Goal: Task Accomplishment & Management: Manage account settings

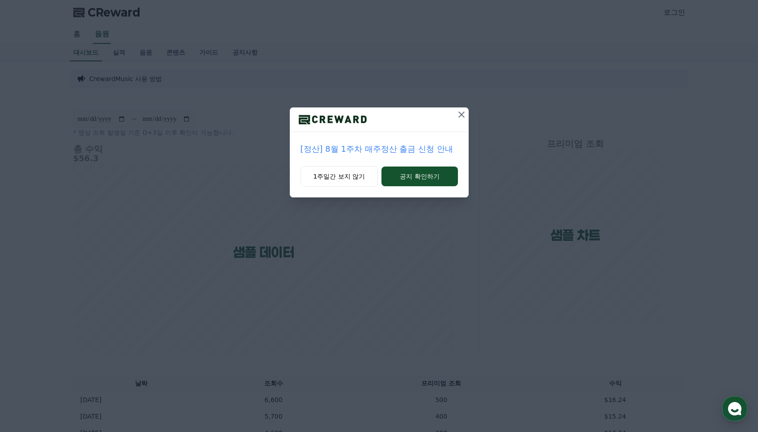
click at [457, 113] on icon at bounding box center [461, 114] width 11 height 11
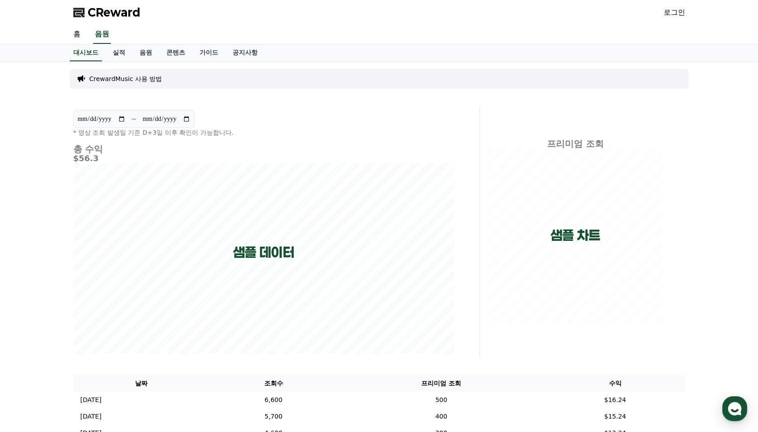
click at [681, 10] on link "로그인" at bounding box center [674, 12] width 21 height 11
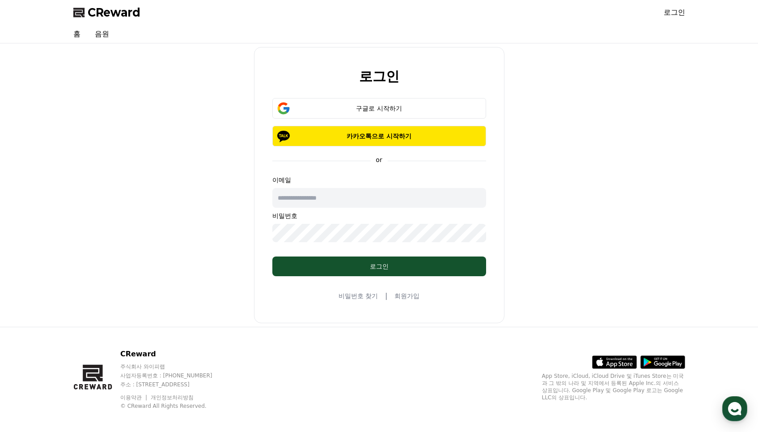
scroll to position [5, 0]
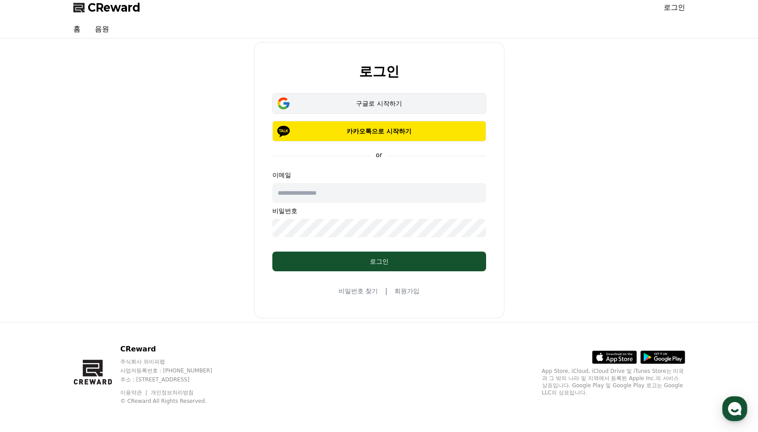
click at [385, 102] on div "구글로 시작하기" at bounding box center [379, 103] width 188 height 9
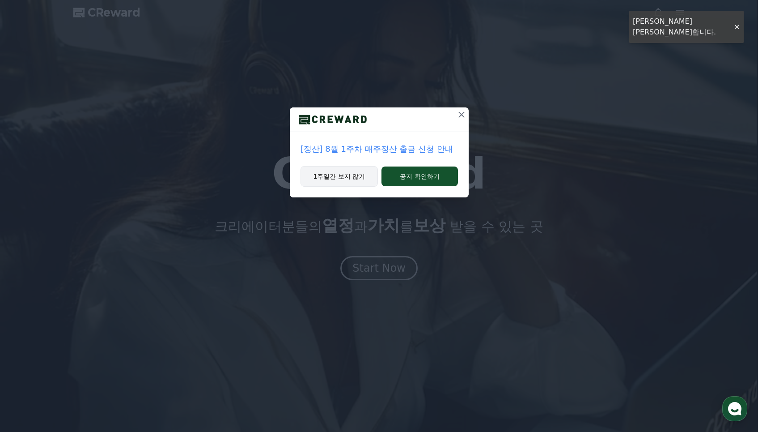
click at [363, 172] on button "1주일간 보지 않기" at bounding box center [339, 176] width 78 height 21
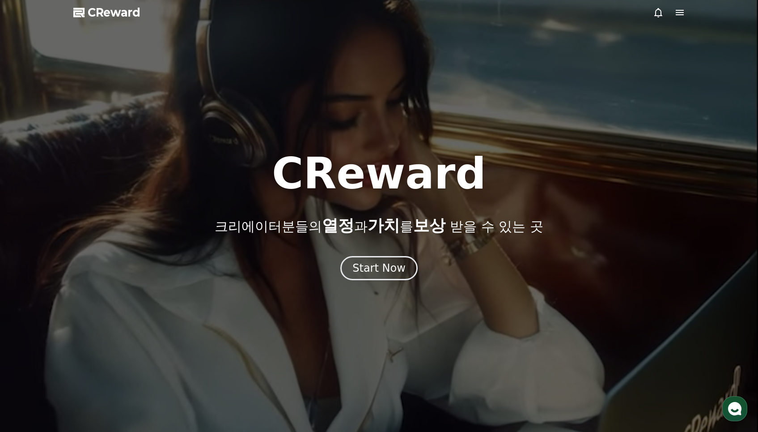
click at [690, 13] on div at bounding box center [379, 216] width 758 height 432
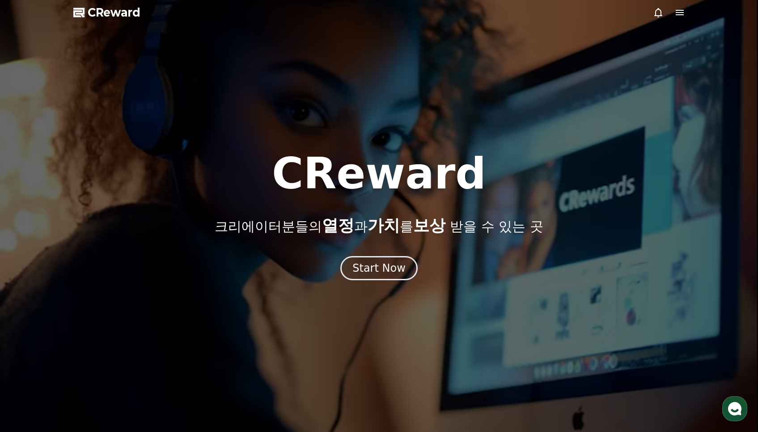
click at [685, 13] on div at bounding box center [379, 216] width 758 height 432
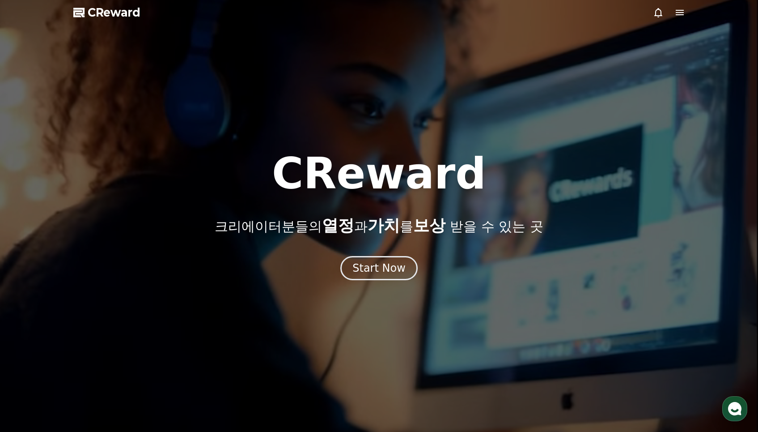
click at [681, 15] on icon at bounding box center [680, 12] width 8 height 5
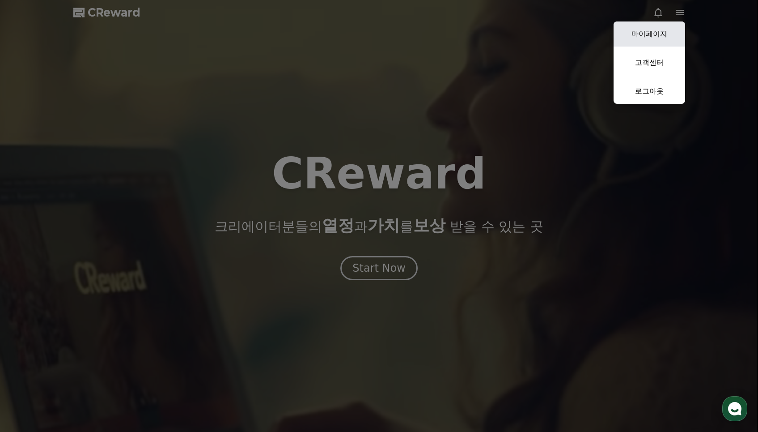
click at [660, 37] on link "마이페이지" at bounding box center [649, 33] width 72 height 25
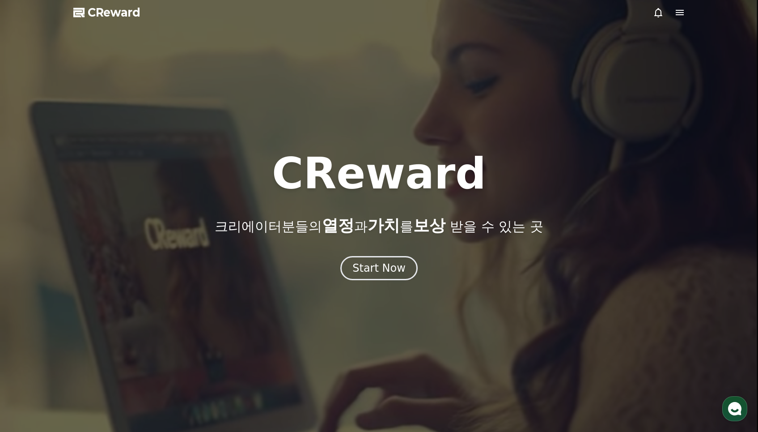
select select "**********"
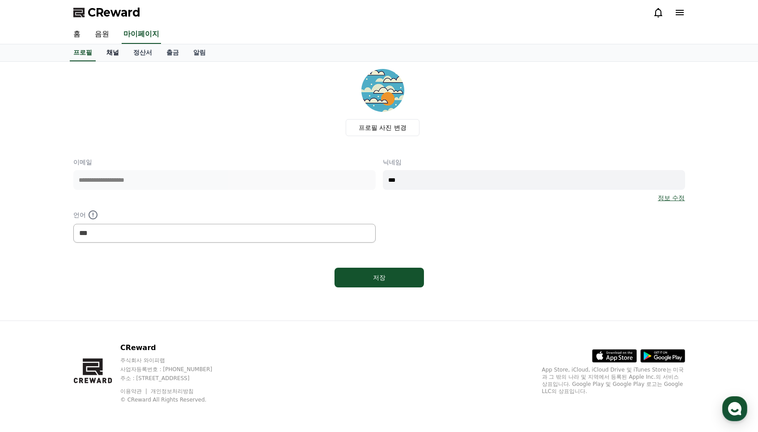
click at [110, 53] on link "채널" at bounding box center [112, 52] width 27 height 17
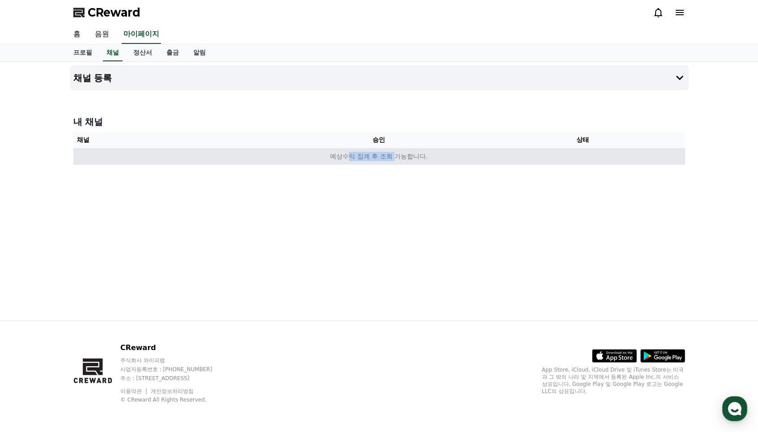
drag, startPoint x: 352, startPoint y: 160, endPoint x: 402, endPoint y: 158, distance: 49.7
click at [402, 158] on td "예상수익 집계 후 조회 가능합니다." at bounding box center [379, 156] width 612 height 17
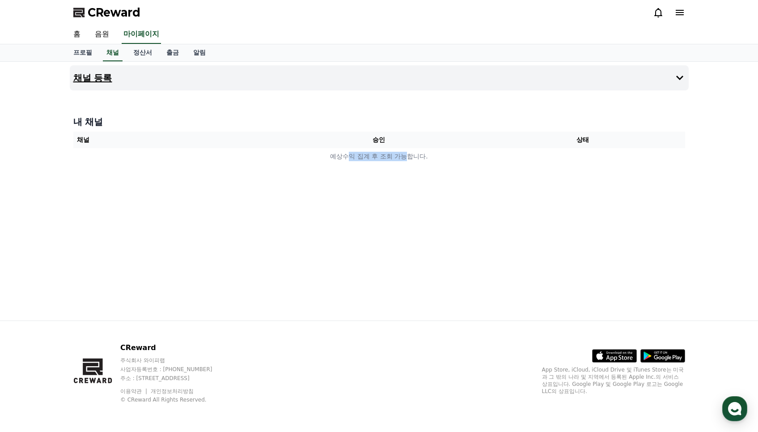
click at [289, 72] on button "채널 등록" at bounding box center [379, 77] width 619 height 25
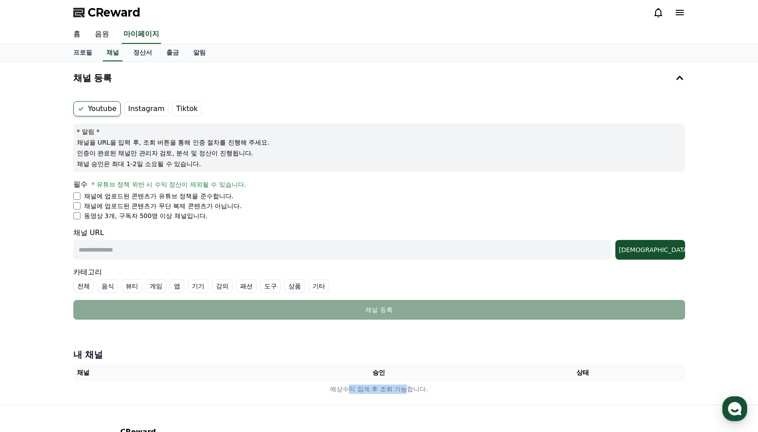
click at [148, 113] on label "Instagram" at bounding box center [146, 108] width 44 height 15
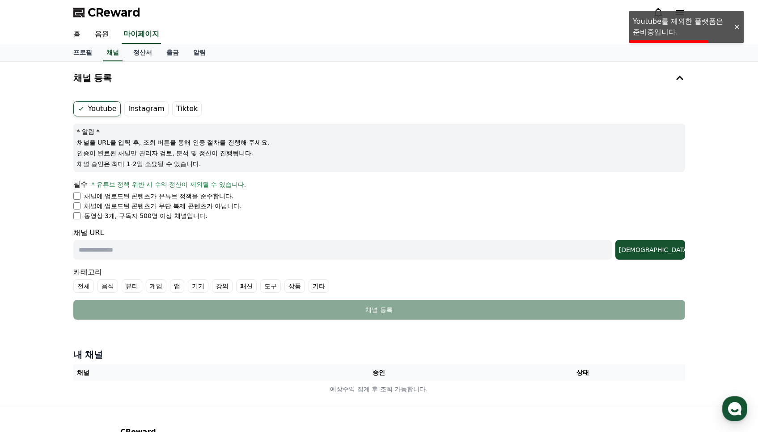
click at [147, 114] on label "Instagram" at bounding box center [146, 108] width 44 height 15
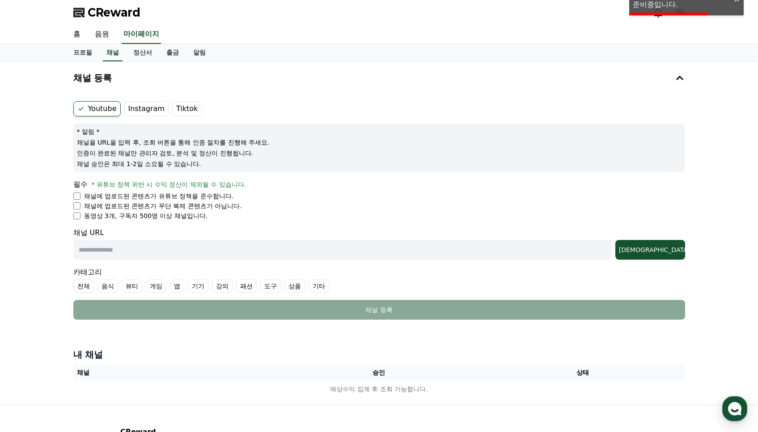
click at [147, 114] on label "Instagram" at bounding box center [146, 108] width 44 height 15
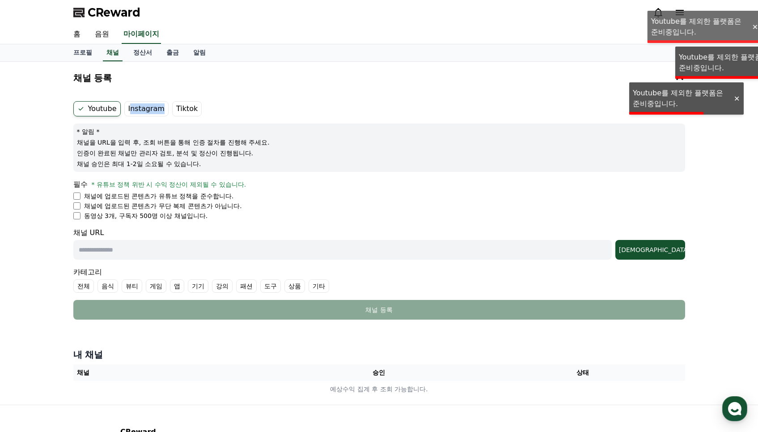
click at [147, 113] on label "Instagram" at bounding box center [146, 108] width 44 height 15
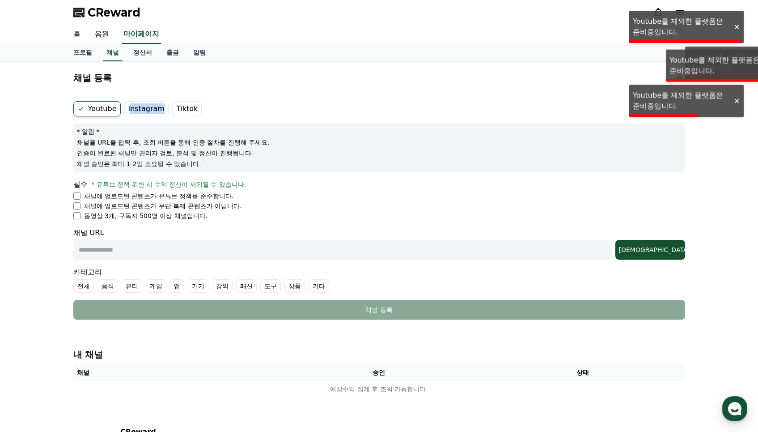
click at [147, 113] on label "Instagram" at bounding box center [146, 108] width 44 height 15
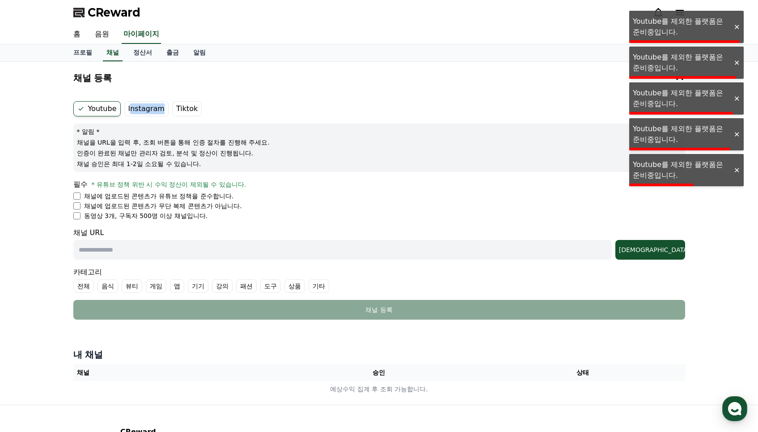
click at [156, 108] on label "Instagram" at bounding box center [146, 108] width 44 height 15
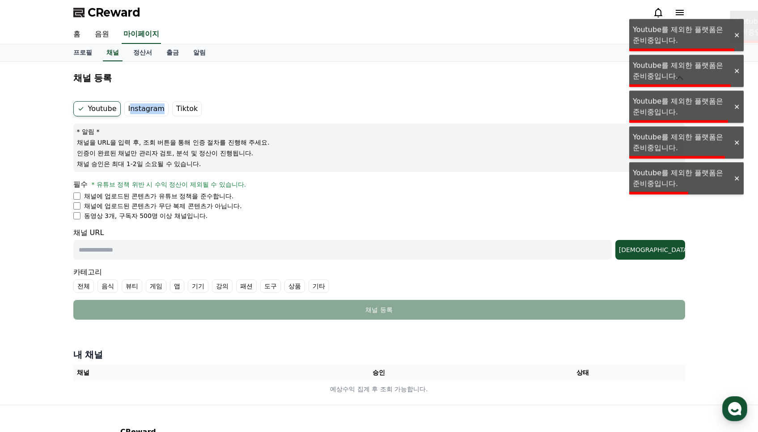
click at [156, 108] on label "Instagram" at bounding box center [146, 108] width 44 height 15
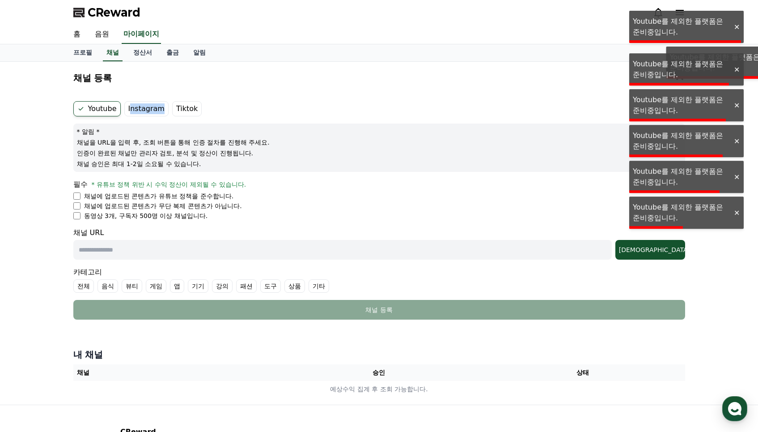
click at [156, 108] on label "Instagram" at bounding box center [146, 108] width 44 height 15
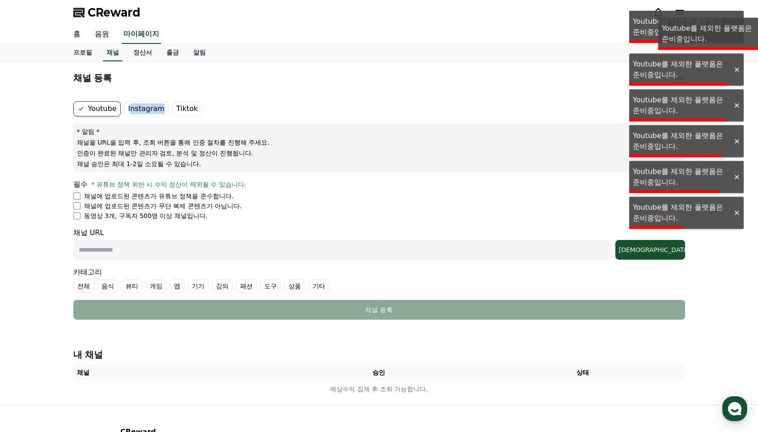
click at [156, 108] on label "Instagram" at bounding box center [146, 108] width 44 height 15
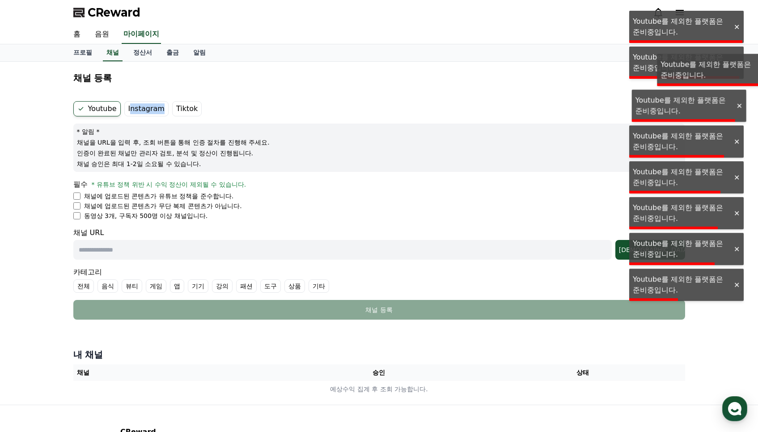
click at [156, 108] on label "Instagram" at bounding box center [146, 108] width 44 height 15
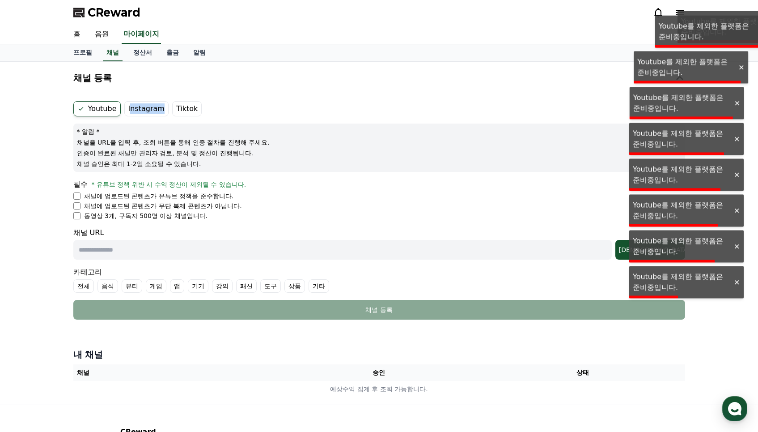
click at [156, 108] on label "Instagram" at bounding box center [146, 108] width 44 height 15
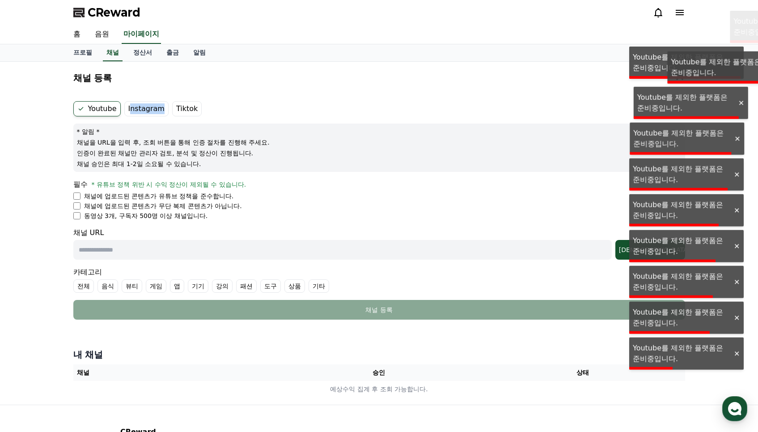
click at [156, 108] on label "Instagram" at bounding box center [146, 108] width 44 height 15
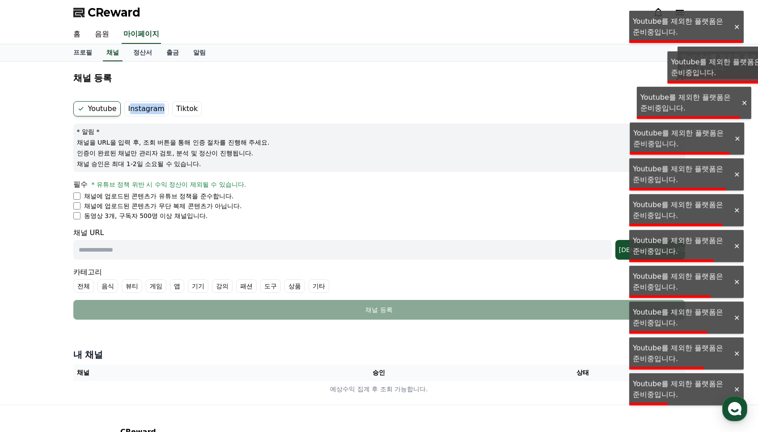
click at [156, 108] on label "Instagram" at bounding box center [146, 108] width 44 height 15
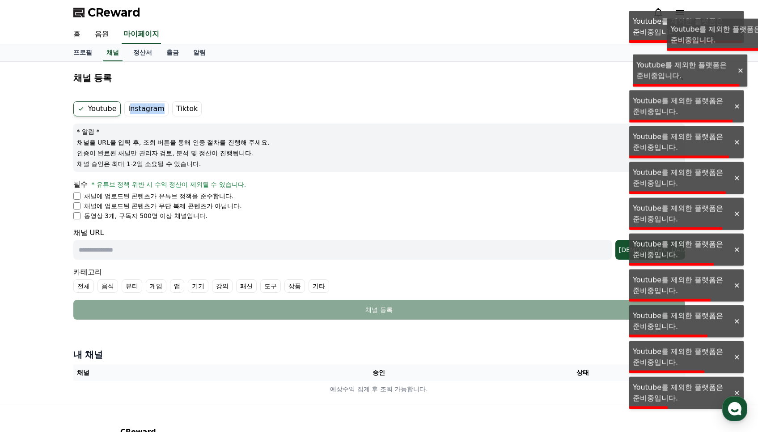
click at [156, 108] on label "Instagram" at bounding box center [146, 108] width 44 height 15
